Goal: Transaction & Acquisition: Purchase product/service

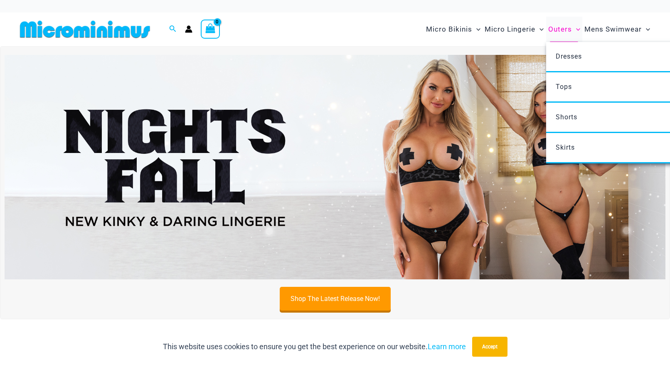
click at [558, 30] on span "Outers" at bounding box center [560, 29] width 24 height 21
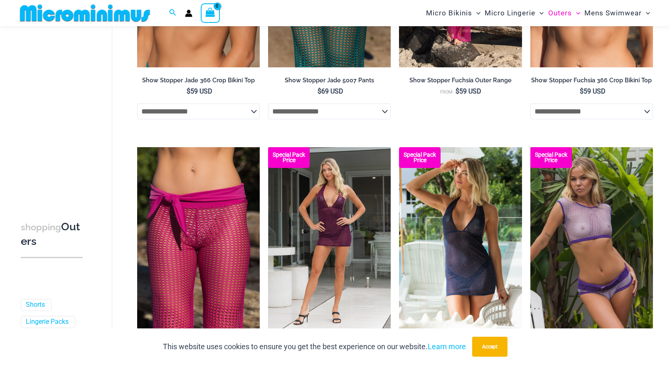
scroll to position [524, 0]
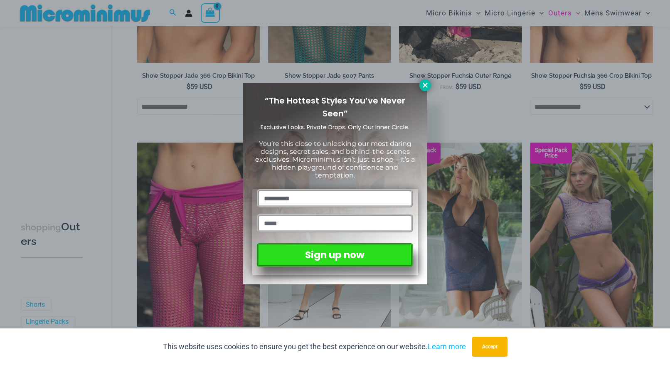
click at [424, 83] on icon at bounding box center [424, 84] width 7 height 7
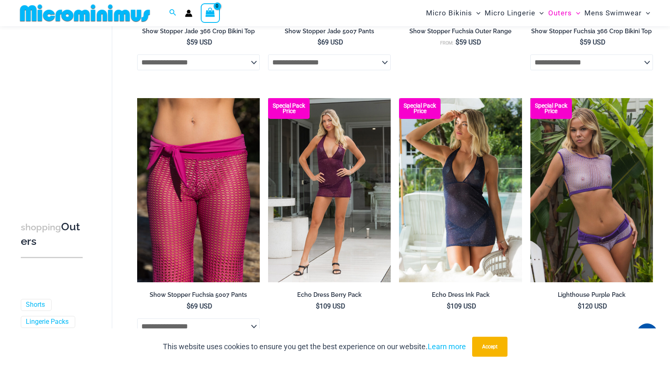
scroll to position [573, 0]
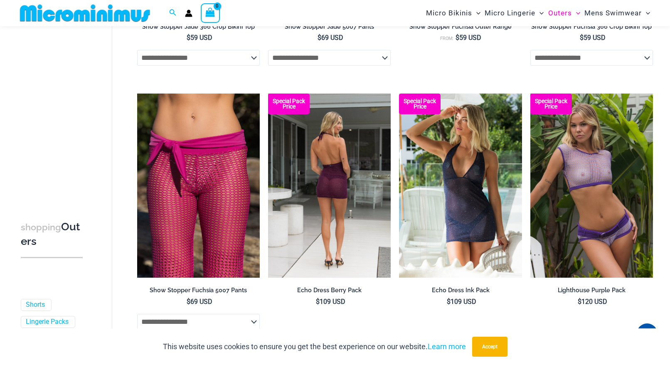
click at [373, 205] on img at bounding box center [329, 185] width 123 height 184
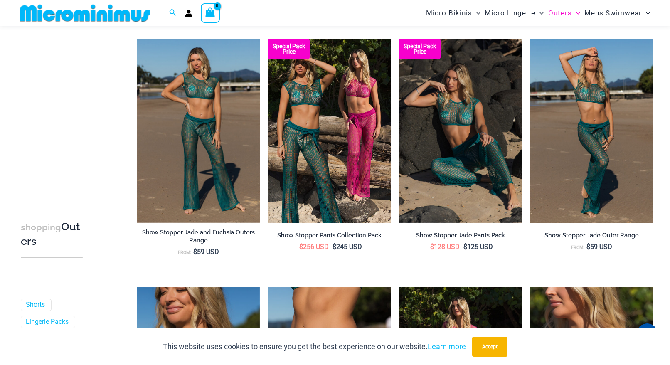
scroll to position [0, 0]
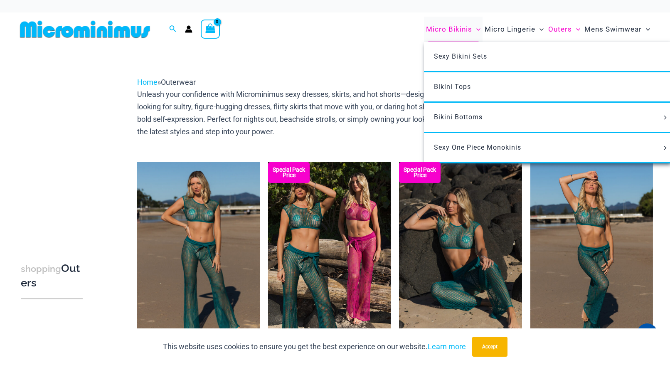
click at [447, 29] on span "Micro Bikinis" at bounding box center [449, 29] width 46 height 21
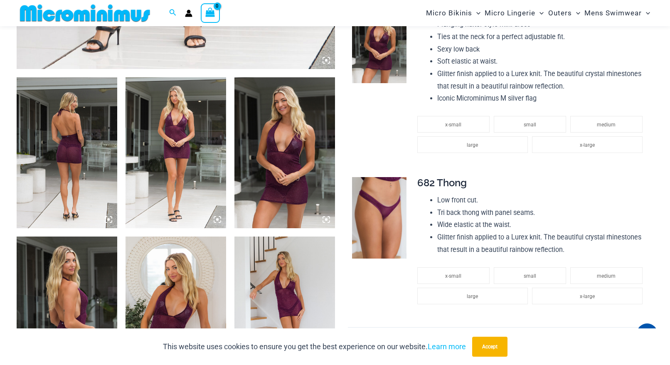
scroll to position [490, 0]
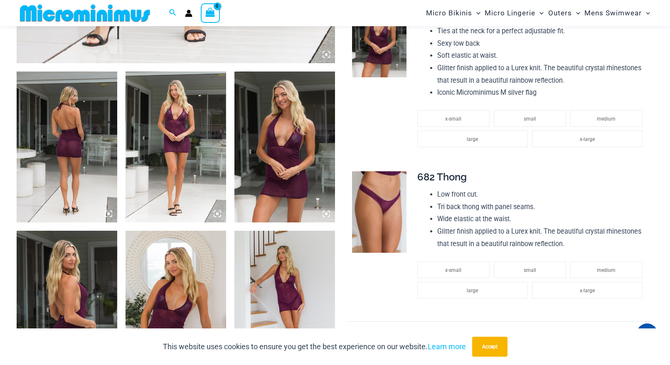
click at [79, 145] on img at bounding box center [67, 146] width 101 height 151
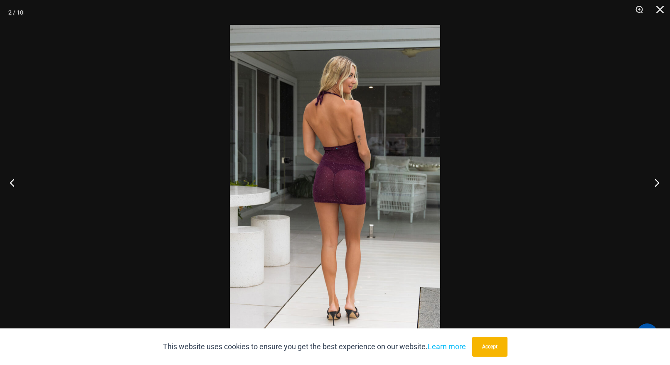
click at [659, 181] on button "Next" at bounding box center [654, 183] width 31 height 42
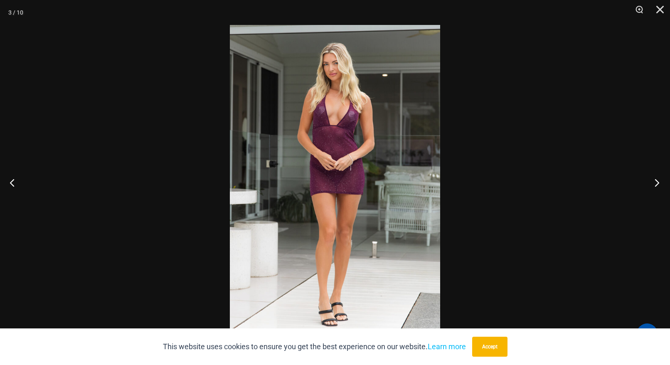
click at [659, 181] on button "Next" at bounding box center [654, 183] width 31 height 42
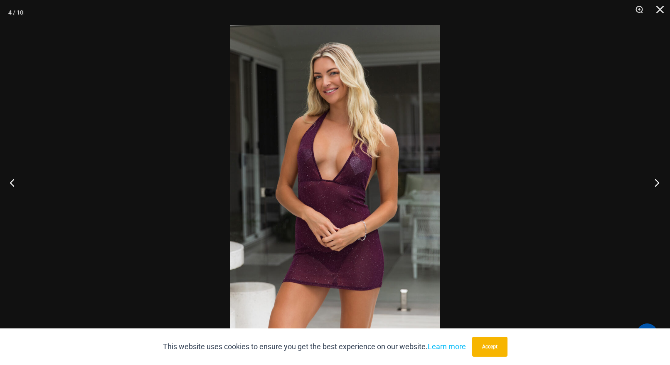
click at [659, 181] on button "Next" at bounding box center [654, 183] width 31 height 42
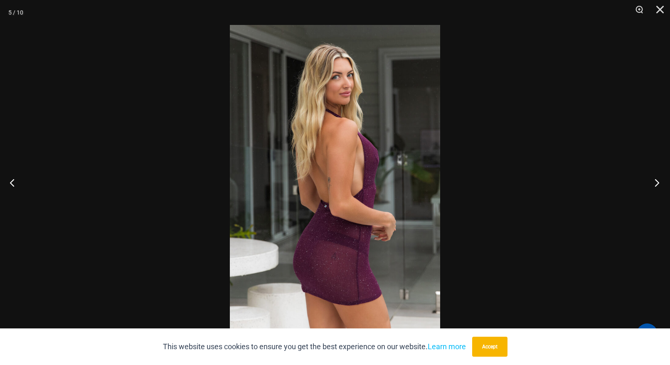
click at [659, 181] on button "Next" at bounding box center [654, 183] width 31 height 42
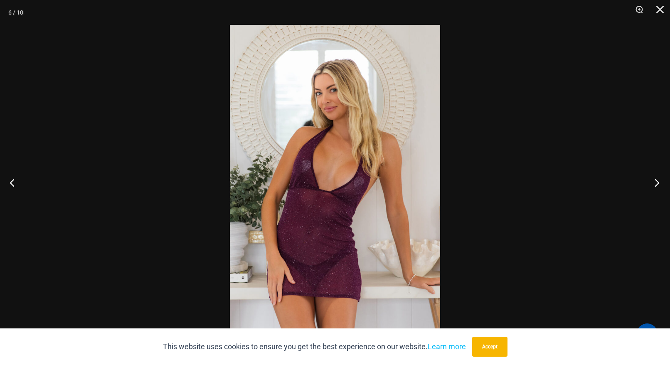
click at [659, 181] on button "Next" at bounding box center [654, 183] width 31 height 42
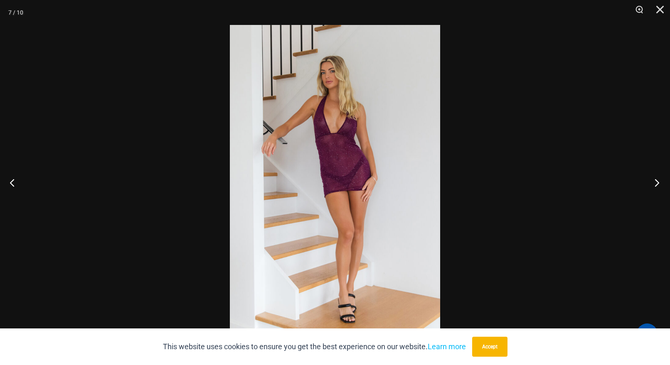
click at [659, 181] on button "Next" at bounding box center [654, 183] width 31 height 42
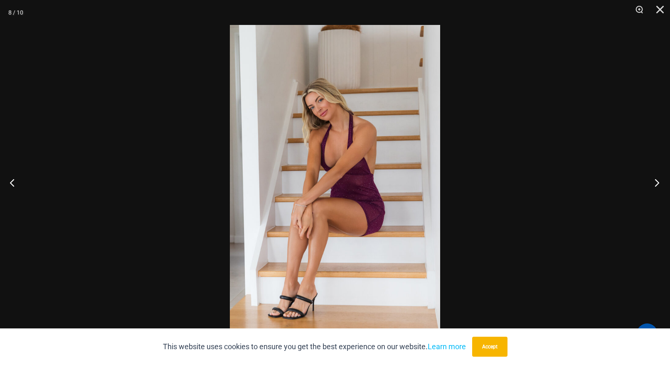
click at [659, 181] on button "Next" at bounding box center [654, 183] width 31 height 42
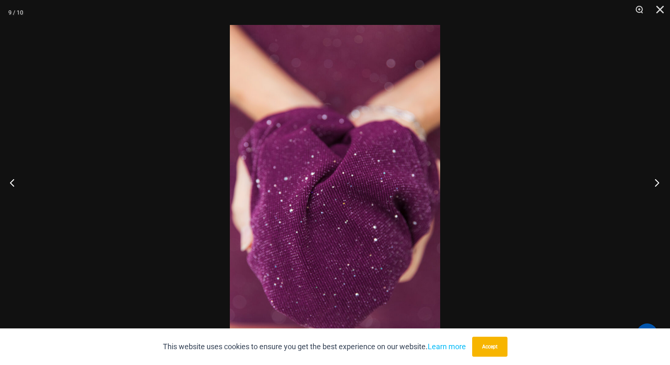
click at [659, 181] on button "Next" at bounding box center [654, 183] width 31 height 42
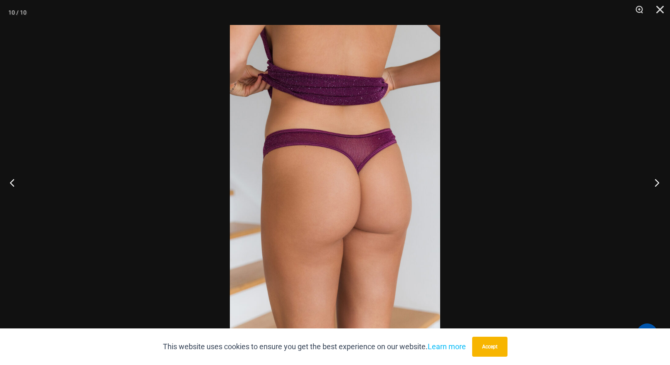
click at [659, 181] on button "Next" at bounding box center [654, 183] width 31 height 42
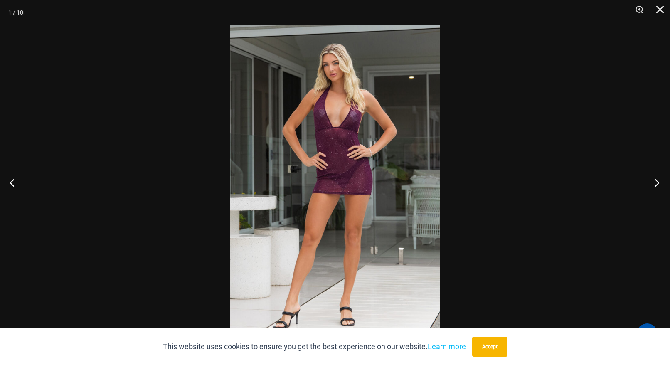
click at [659, 181] on button "Next" at bounding box center [654, 183] width 31 height 42
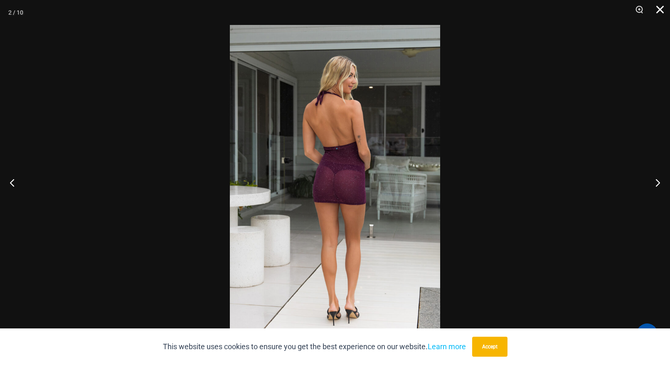
click at [659, 11] on button "Close" at bounding box center [656, 12] width 21 height 25
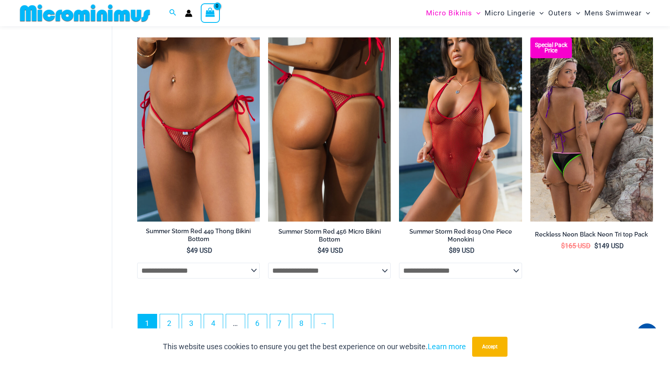
scroll to position [2078, 0]
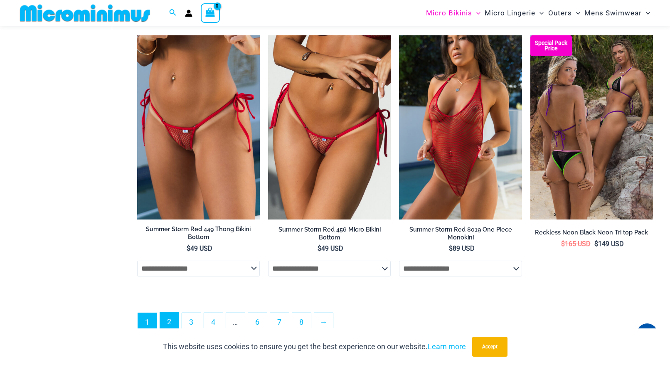
click at [169, 321] on link "2" at bounding box center [169, 322] width 19 height 20
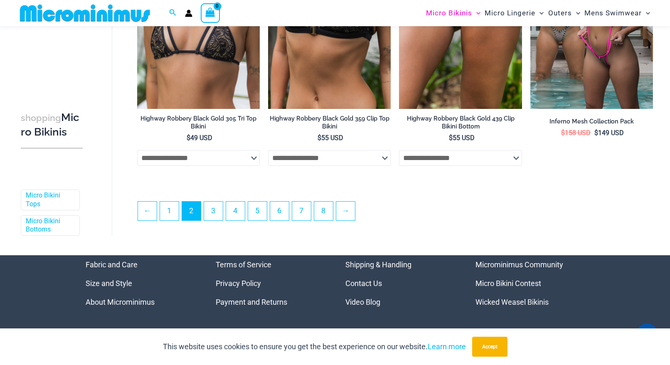
scroll to position [2064, 0]
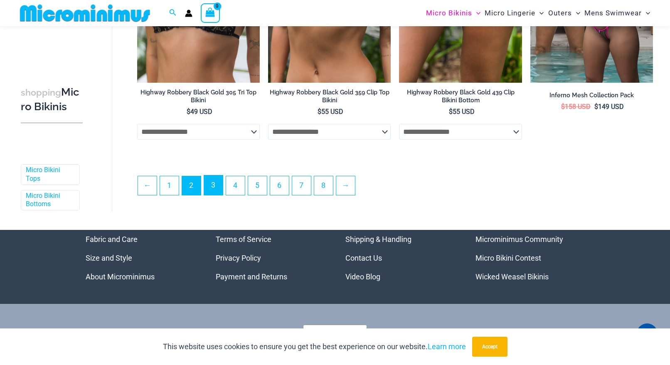
click at [216, 186] on link "3" at bounding box center [213, 185] width 19 height 20
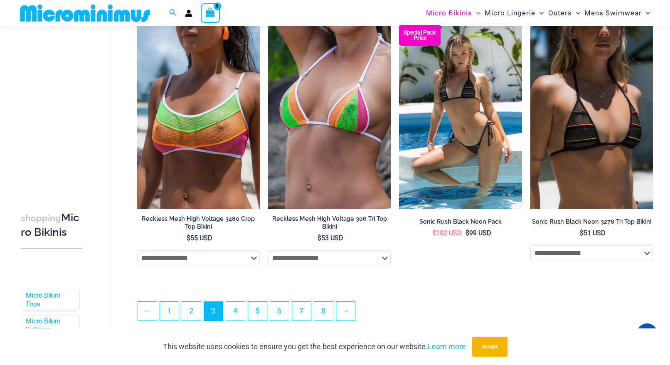
scroll to position [1948, 0]
